Goal: Navigation & Orientation: Go to known website

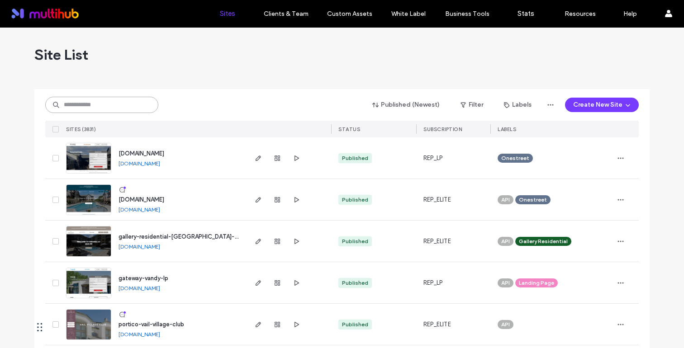
click at [122, 107] on input at bounding box center [101, 105] width 113 height 16
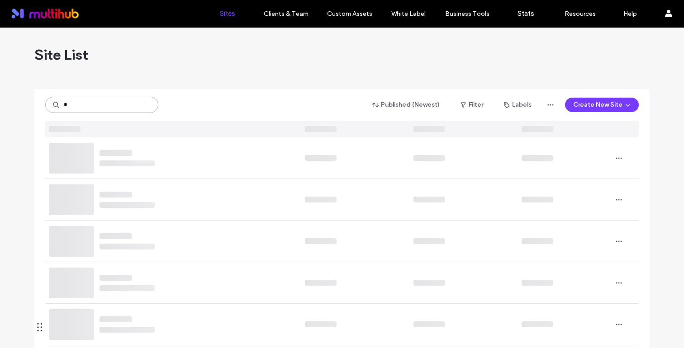
type input "*"
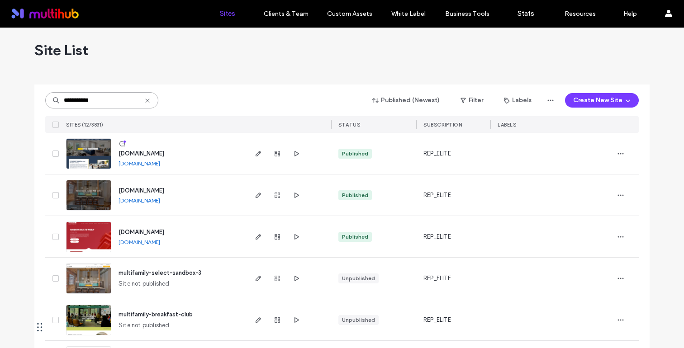
scroll to position [134, 0]
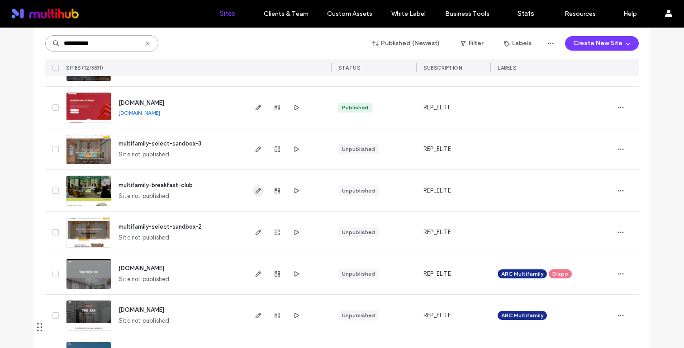
type input "**********"
click at [255, 189] on icon "button" at bounding box center [258, 190] width 7 height 7
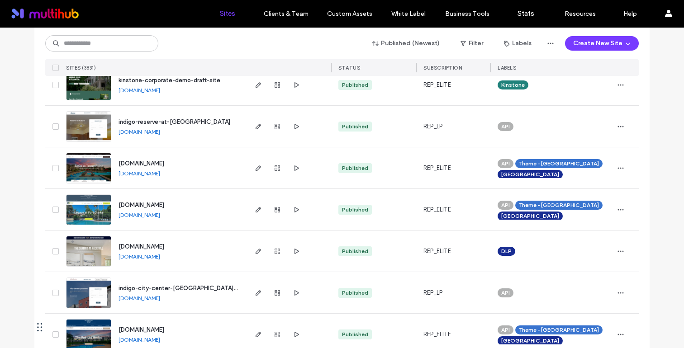
scroll to position [1357, 0]
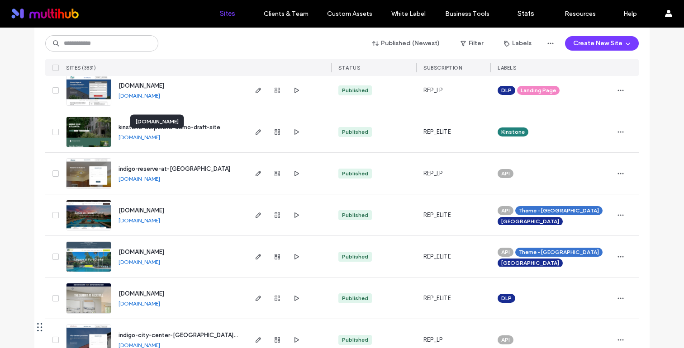
click at [160, 137] on link "[DOMAIN_NAME]" at bounding box center [139, 137] width 42 height 7
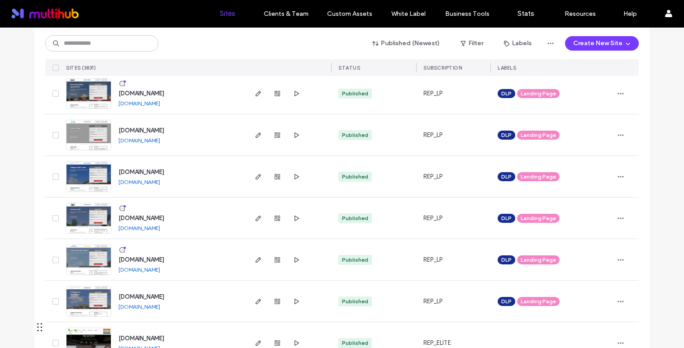
scroll to position [162, 0]
